Goal: Information Seeking & Learning: Learn about a topic

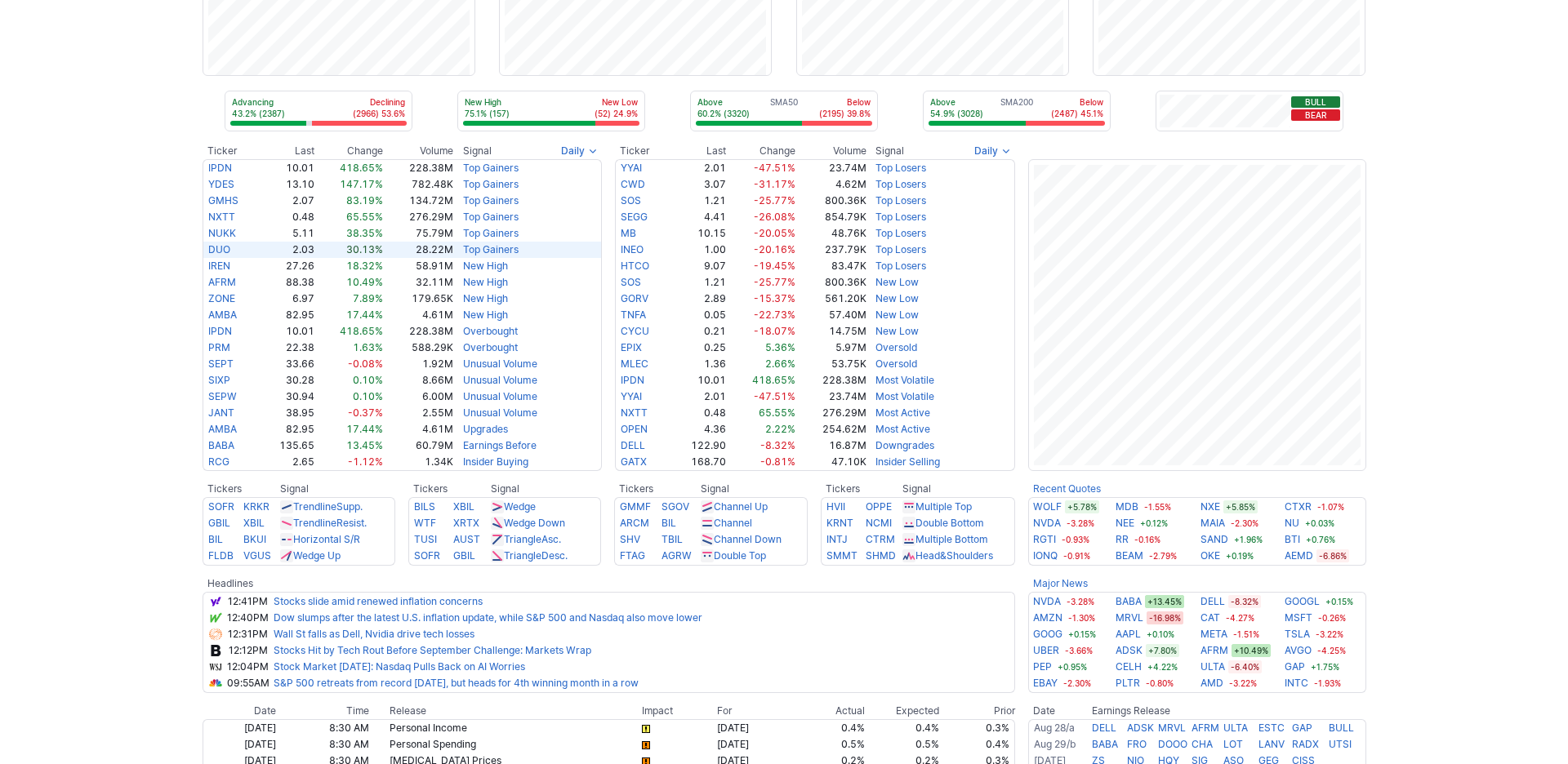
scroll to position [257, 0]
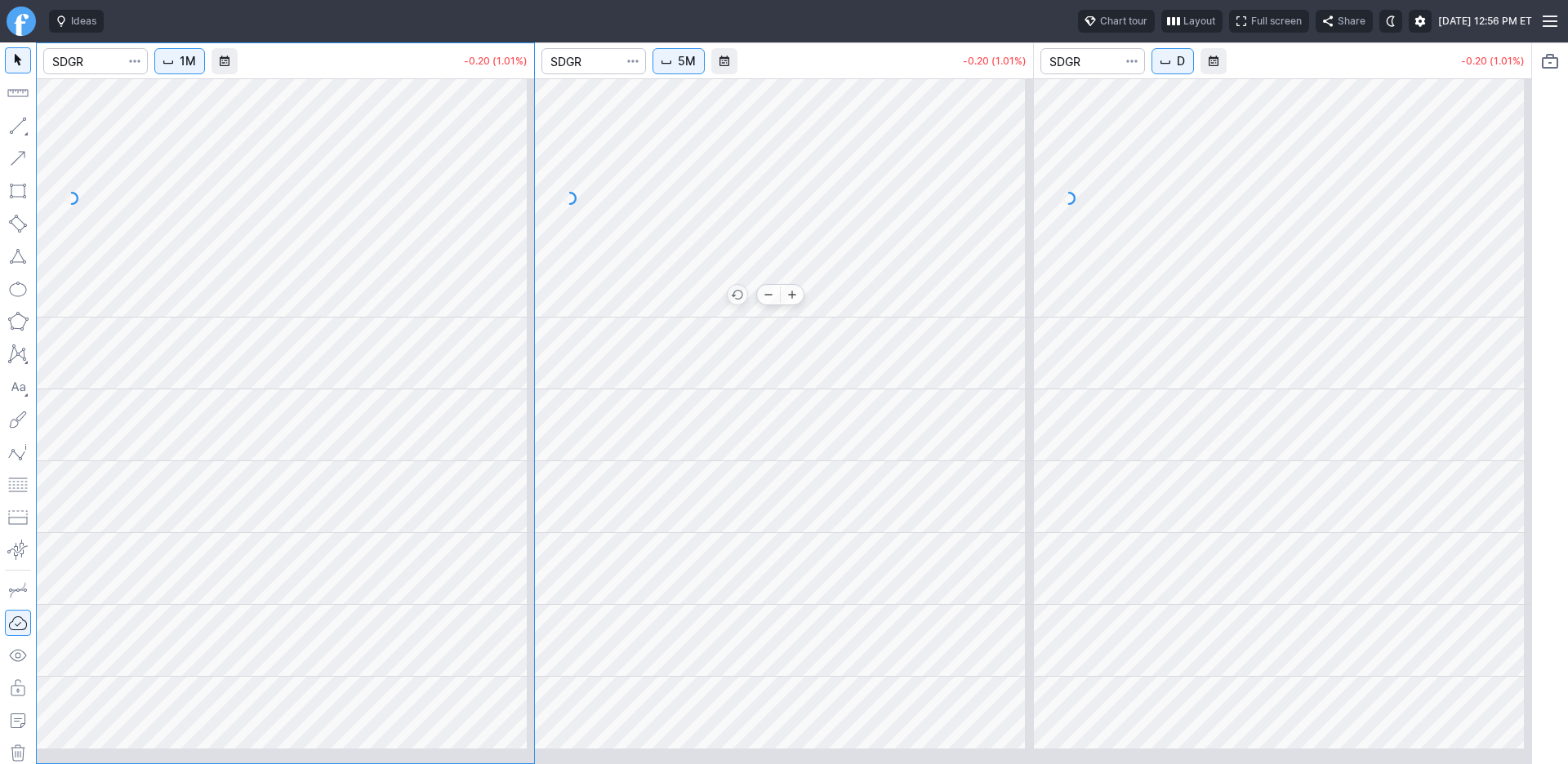
drag, startPoint x: 815, startPoint y: 328, endPoint x: 615, endPoint y: 333, distance: 200.1
click at [611, 311] on div at bounding box center [780, 302] width 435 height 17
